Goal: Task Accomplishment & Management: Manage account settings

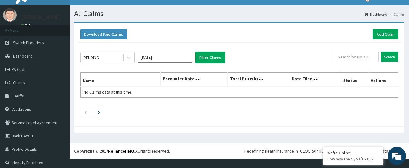
scroll to position [14, 0]
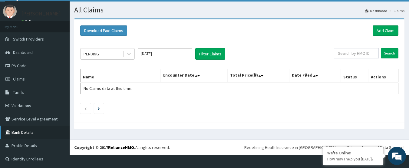
click at [18, 132] on link "Bank Details" at bounding box center [35, 132] width 70 height 13
drag, startPoint x: 18, startPoint y: 132, endPoint x: 28, endPoint y: 105, distance: 28.2
click at [28, 105] on ul "My Menu Switch Providers Dashboard PA Code Claims Tariffs Validations Service L…" at bounding box center [35, 93] width 70 height 145
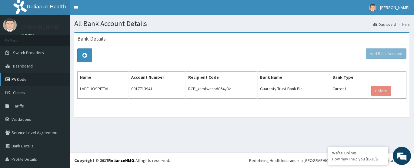
click at [13, 78] on link "PA Code" at bounding box center [35, 79] width 70 height 13
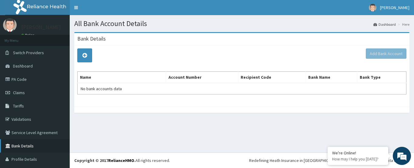
click at [29, 145] on link "Bank Details" at bounding box center [35, 145] width 70 height 13
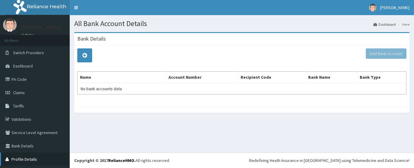
click at [31, 160] on link "Profile Details" at bounding box center [35, 159] width 70 height 13
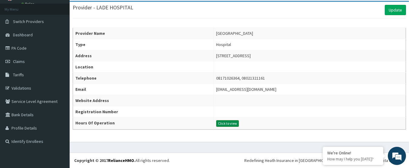
click at [216, 121] on button "Click to view" at bounding box center [227, 123] width 23 height 7
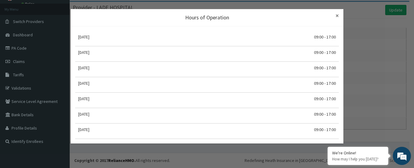
click at [338, 14] on span "×" at bounding box center [336, 16] width 3 height 8
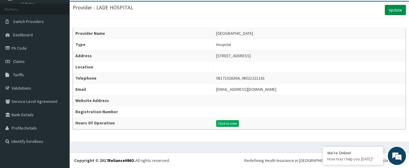
click at [393, 9] on link "Update" at bounding box center [395, 10] width 21 height 10
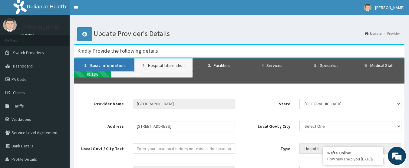
click at [165, 63] on link "2. Hospital Information" at bounding box center [164, 64] width 58 height 13
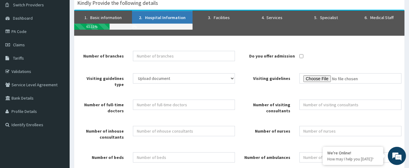
scroll to position [48, 0]
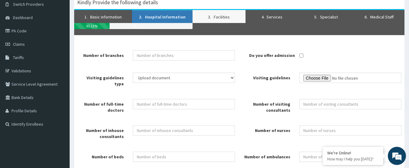
click at [221, 15] on link "3. Facilities" at bounding box center [219, 16] width 53 height 13
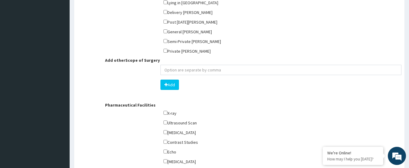
scroll to position [22, 0]
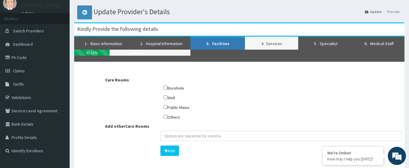
click at [269, 43] on link "4. Services" at bounding box center [271, 43] width 53 height 13
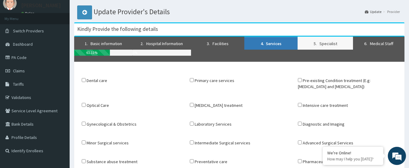
click at [332, 43] on link "5. Specialist" at bounding box center [325, 43] width 55 height 13
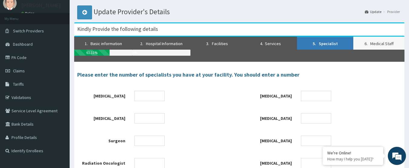
click at [377, 42] on link "6. Medical Staff" at bounding box center [379, 43] width 51 height 13
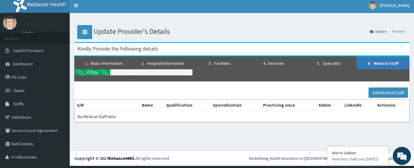
scroll to position [0, 0]
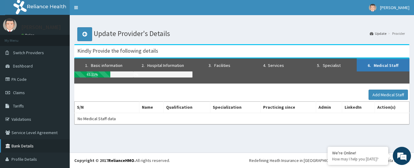
click at [27, 143] on link "Bank Details" at bounding box center [35, 145] width 70 height 13
